Goal: Navigation & Orientation: Find specific page/section

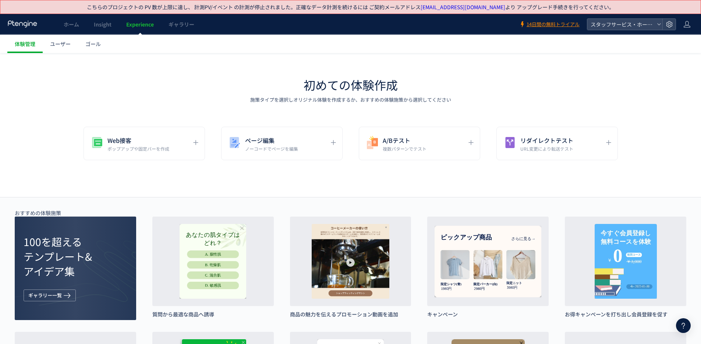
click at [119, 24] on link "Experience" at bounding box center [140, 24] width 42 height 21
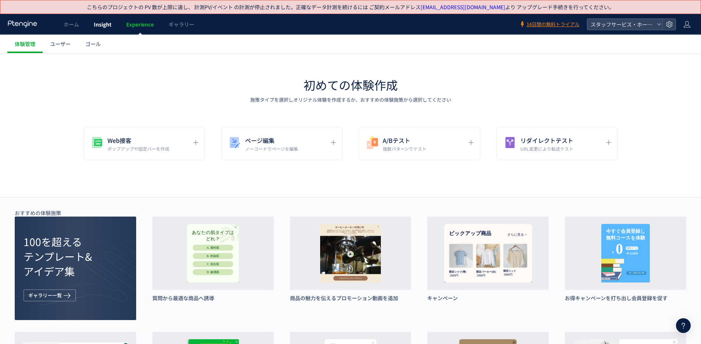
click at [97, 25] on span "Insight" at bounding box center [103, 24] width 18 height 7
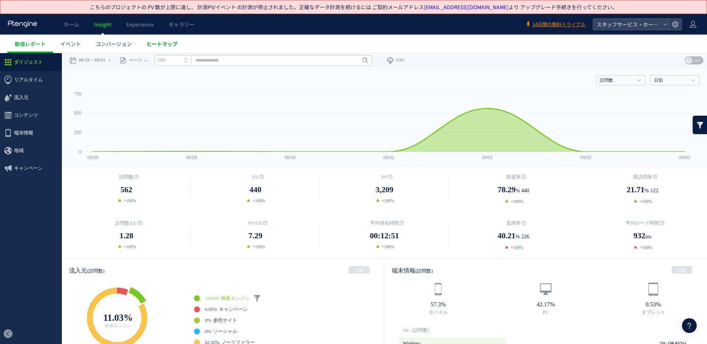
click at [170, 46] on span "ヒートマップ" at bounding box center [162, 43] width 31 height 7
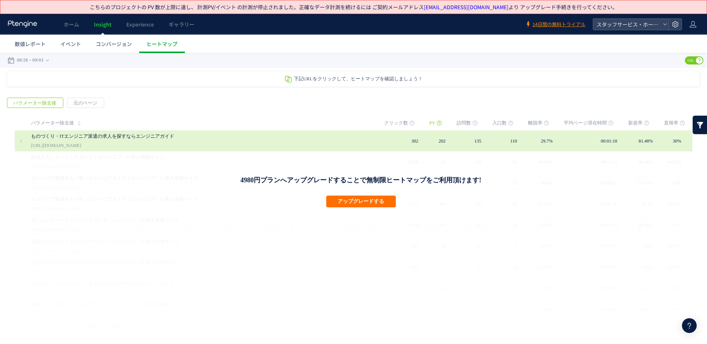
click at [111, 141] on div "ものづくり・ITエンジニア派遣の求人を探すならエンジニアガイド [URL][DOMAIN_NAME]" at bounding box center [202, 140] width 343 height 21
